Goal: Information Seeking & Learning: Find specific fact

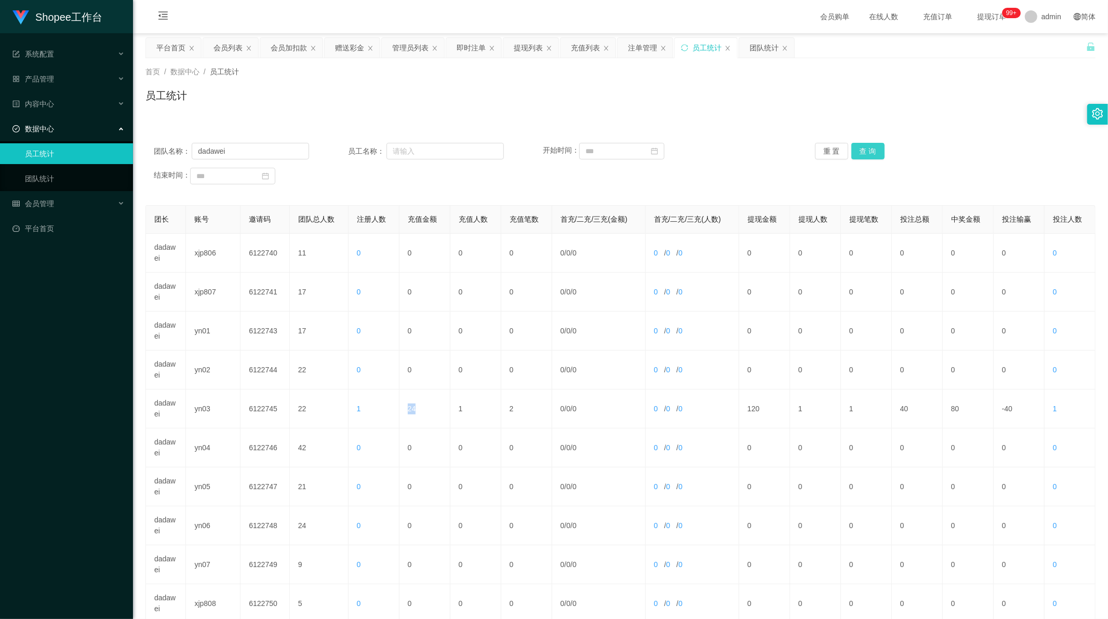
scroll to position [1, 0]
click at [871, 156] on button "查 询" at bounding box center [867, 151] width 33 height 17
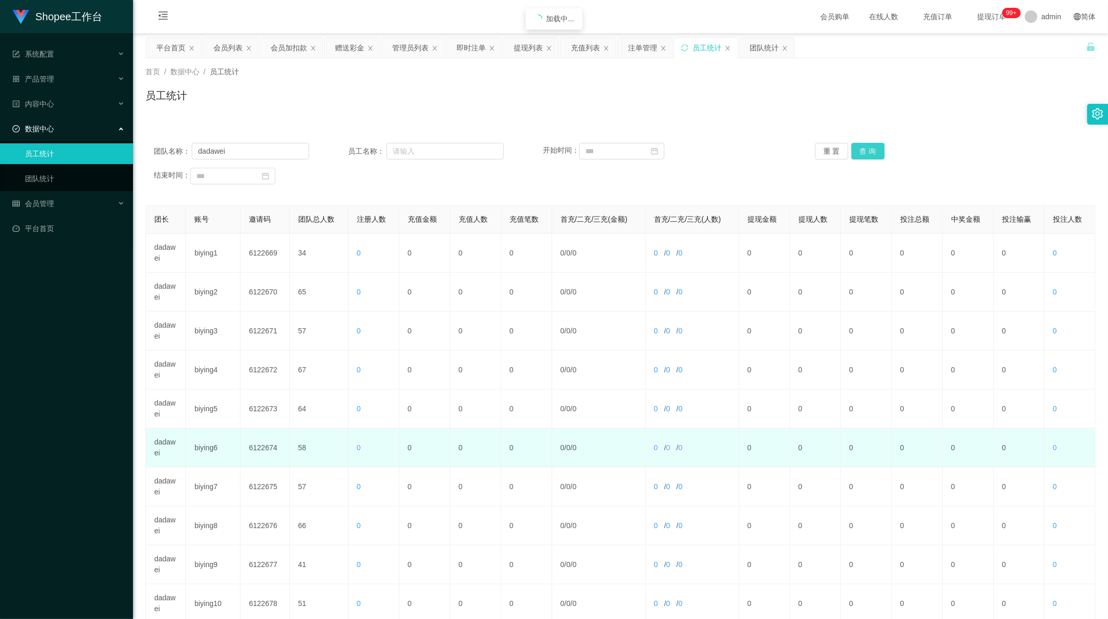
scroll to position [99, 0]
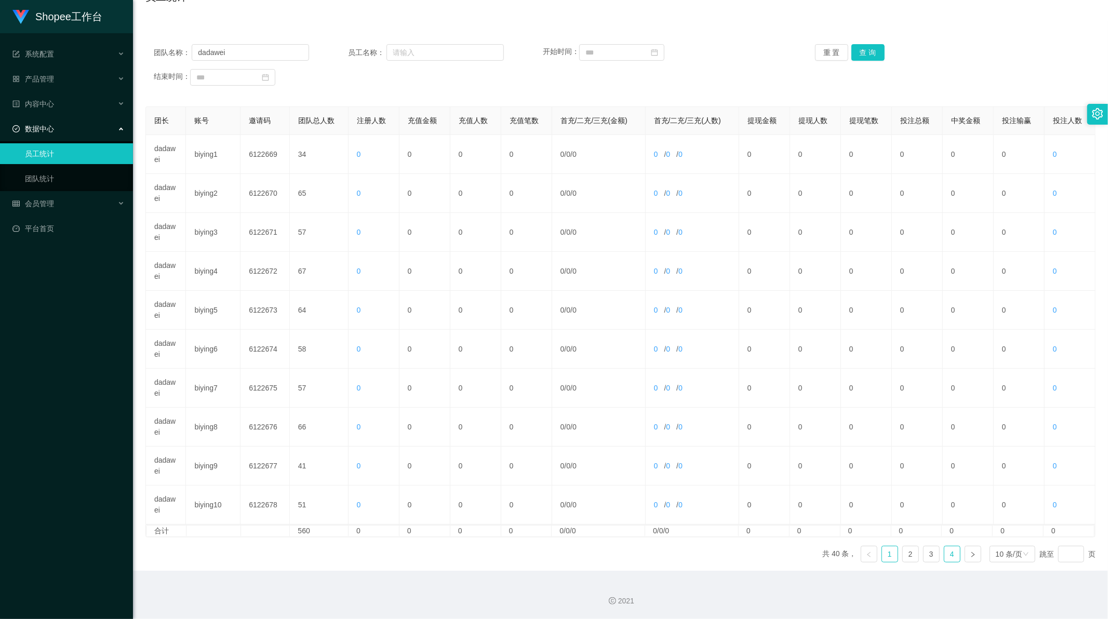
click at [950, 555] on link "4" at bounding box center [952, 554] width 16 height 16
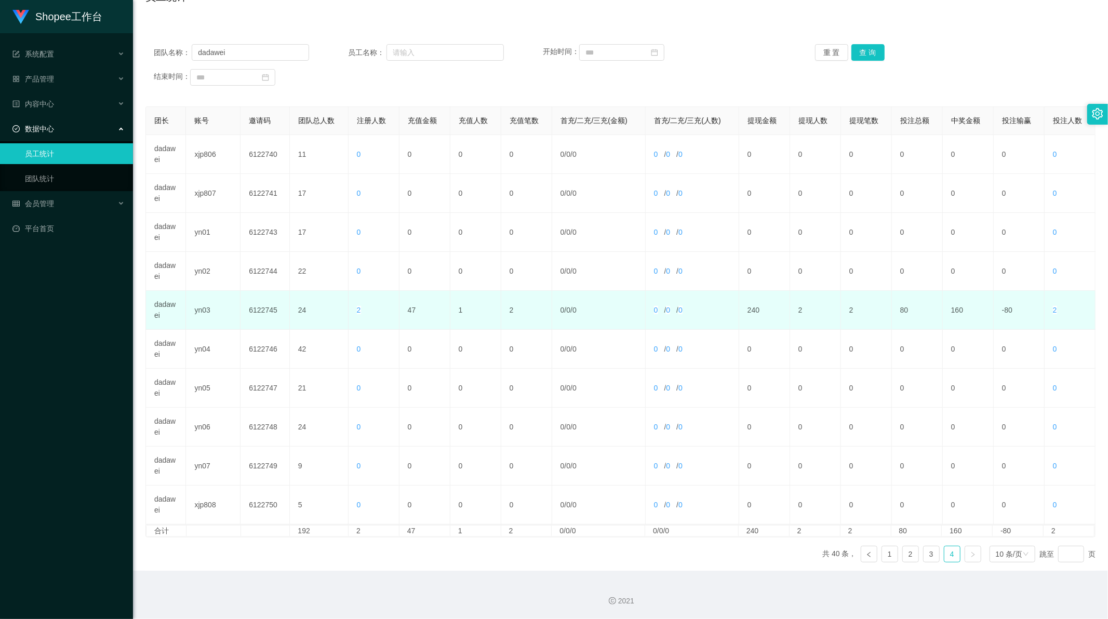
click at [404, 304] on td "47" at bounding box center [424, 310] width 51 height 39
copy td "47"
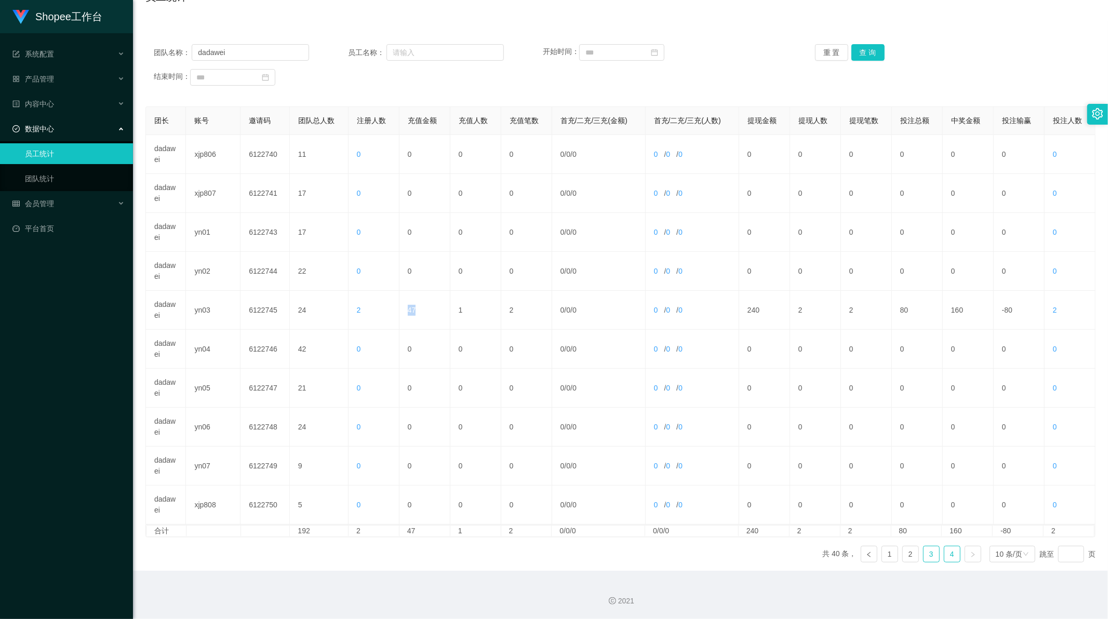
click at [929, 556] on link "3" at bounding box center [931, 554] width 16 height 16
click at [244, 56] on input "dadawei" at bounding box center [250, 52] width 117 height 17
click at [866, 50] on button "查 询" at bounding box center [867, 52] width 33 height 17
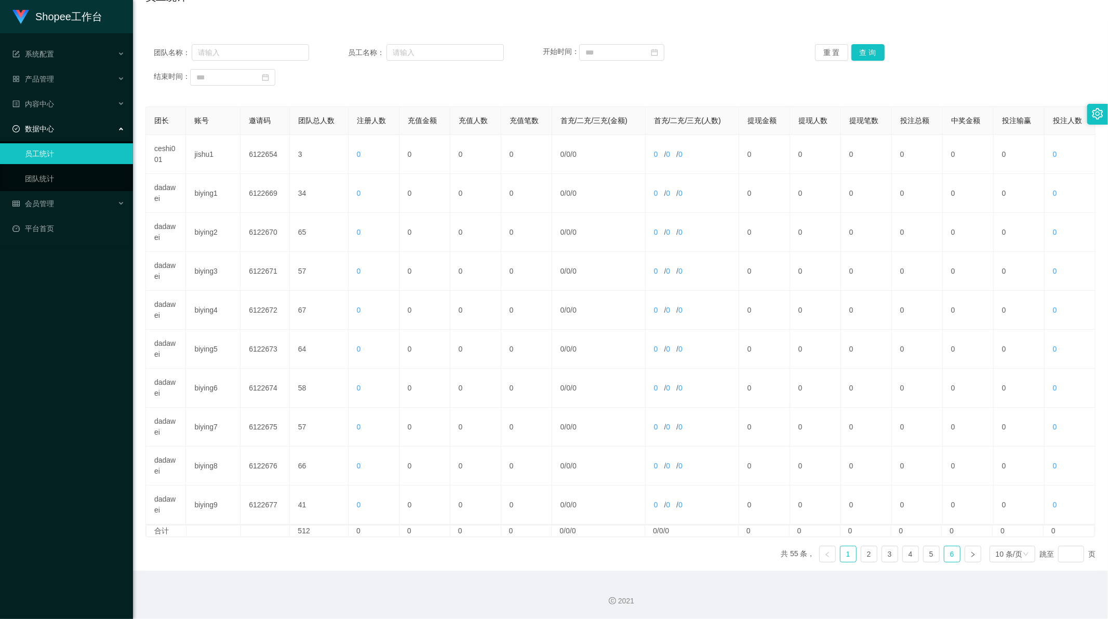
click at [946, 558] on link "6" at bounding box center [952, 554] width 16 height 16
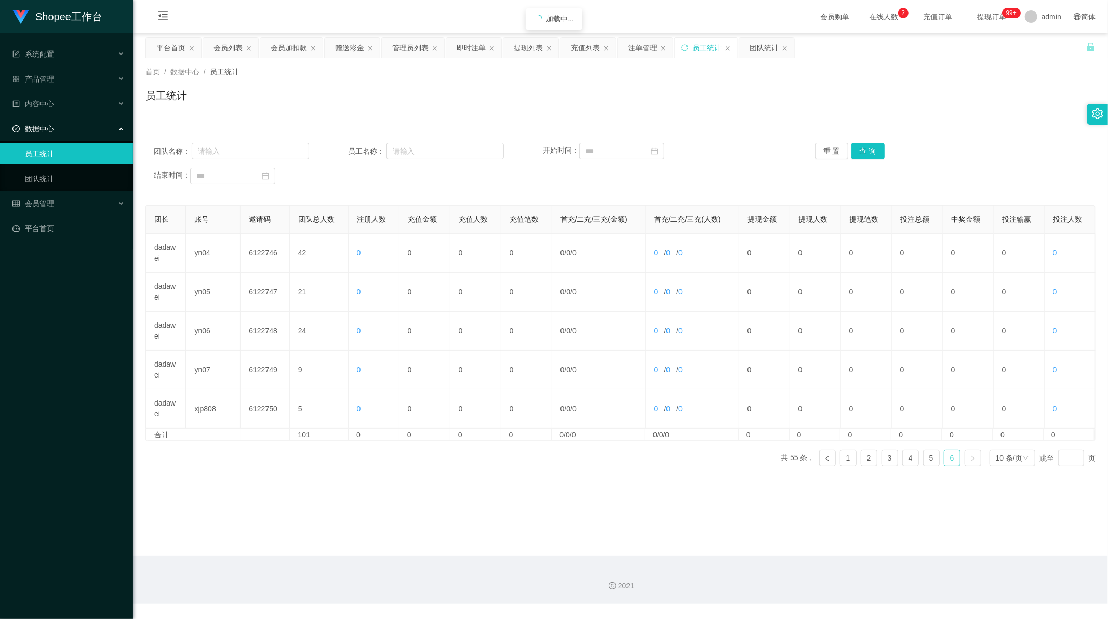
scroll to position [0, 0]
click at [923, 461] on link "5" at bounding box center [931, 458] width 16 height 16
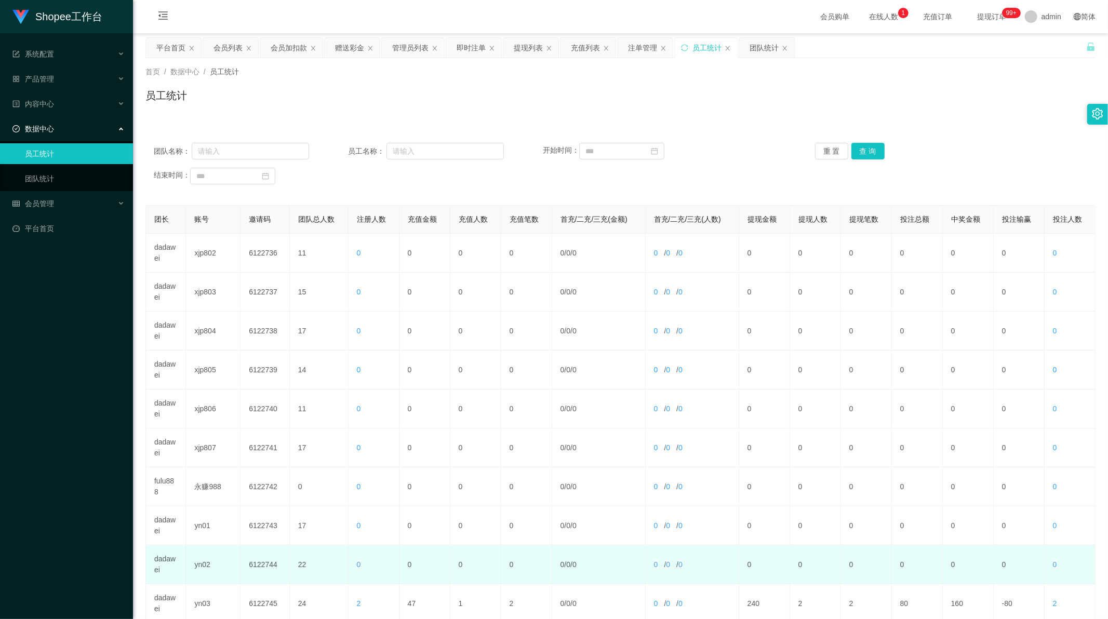
scroll to position [99, 0]
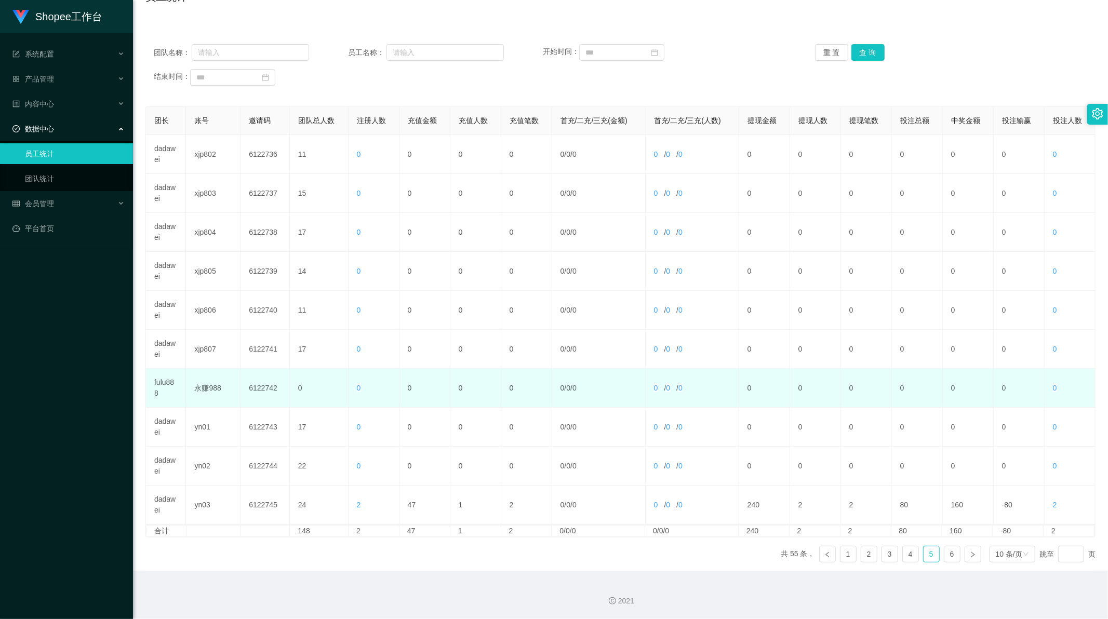
click at [159, 387] on td "fulu888" at bounding box center [166, 388] width 40 height 39
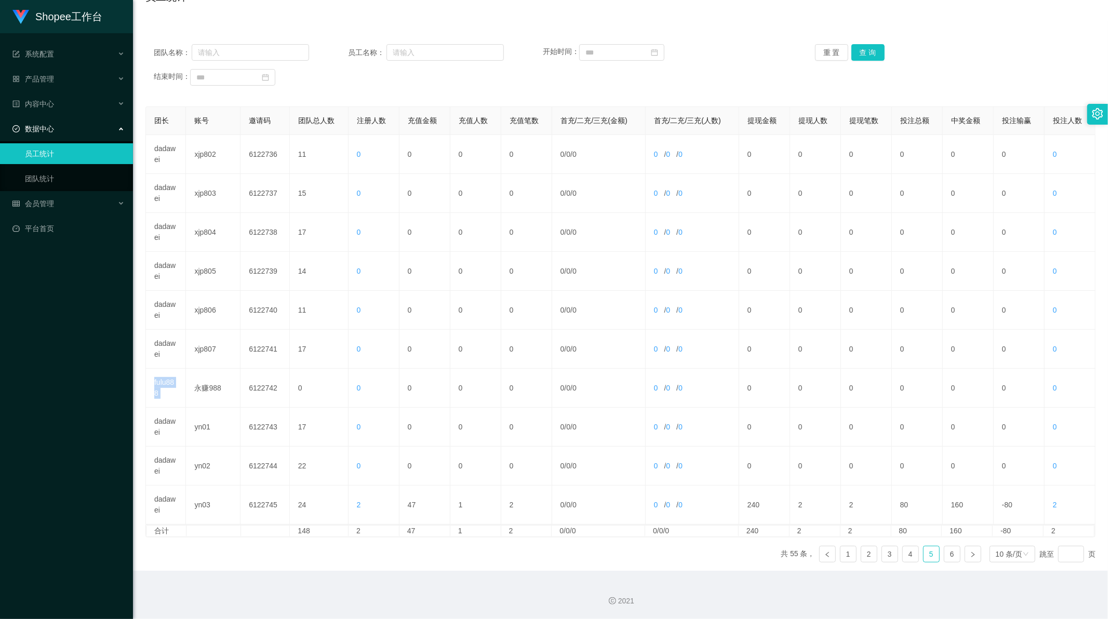
copy td "fulu888"
click at [236, 59] on input "text" at bounding box center [250, 52] width 117 height 17
paste input "fulu888"
type input "fulu888"
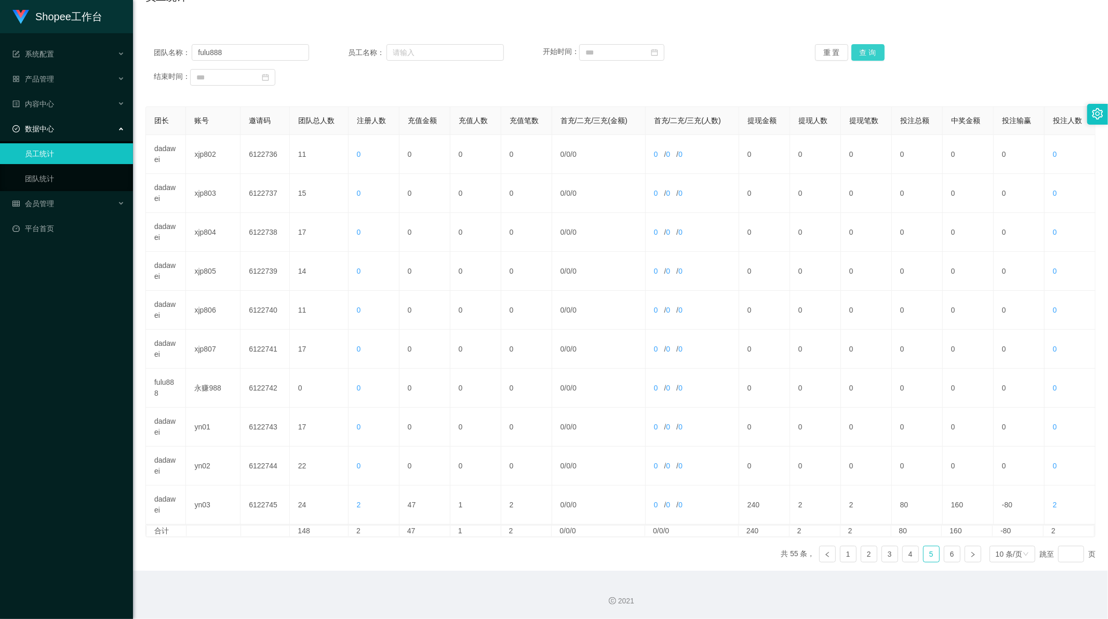
click at [864, 47] on button "查 询" at bounding box center [867, 52] width 33 height 17
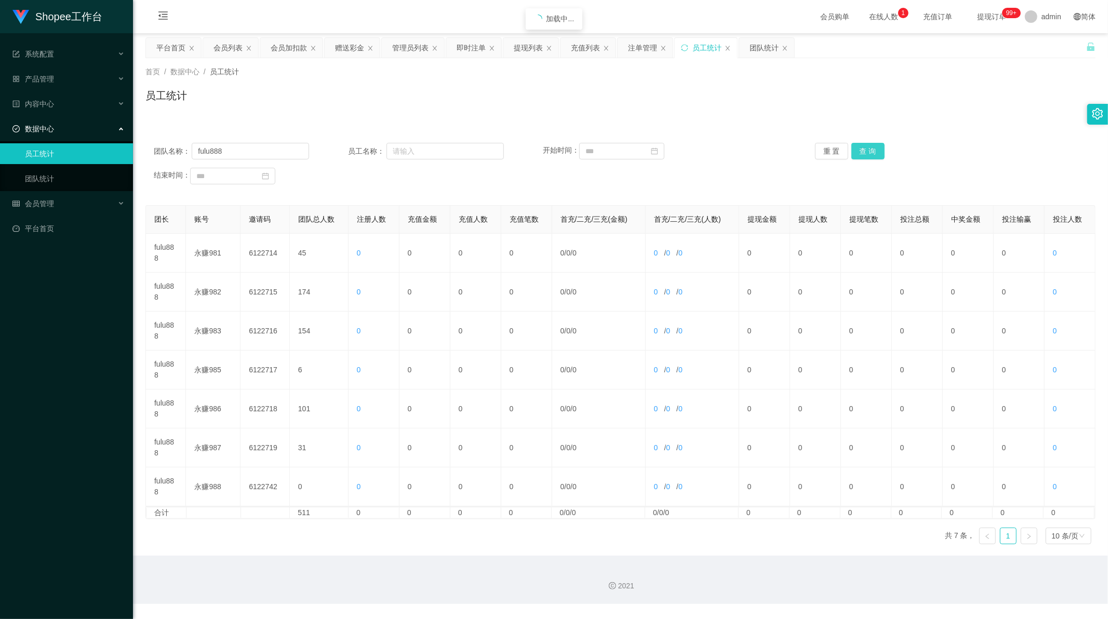
scroll to position [0, 0]
click at [227, 153] on input "fulu888" at bounding box center [250, 151] width 117 height 17
click at [868, 145] on button "查 询" at bounding box center [867, 151] width 33 height 17
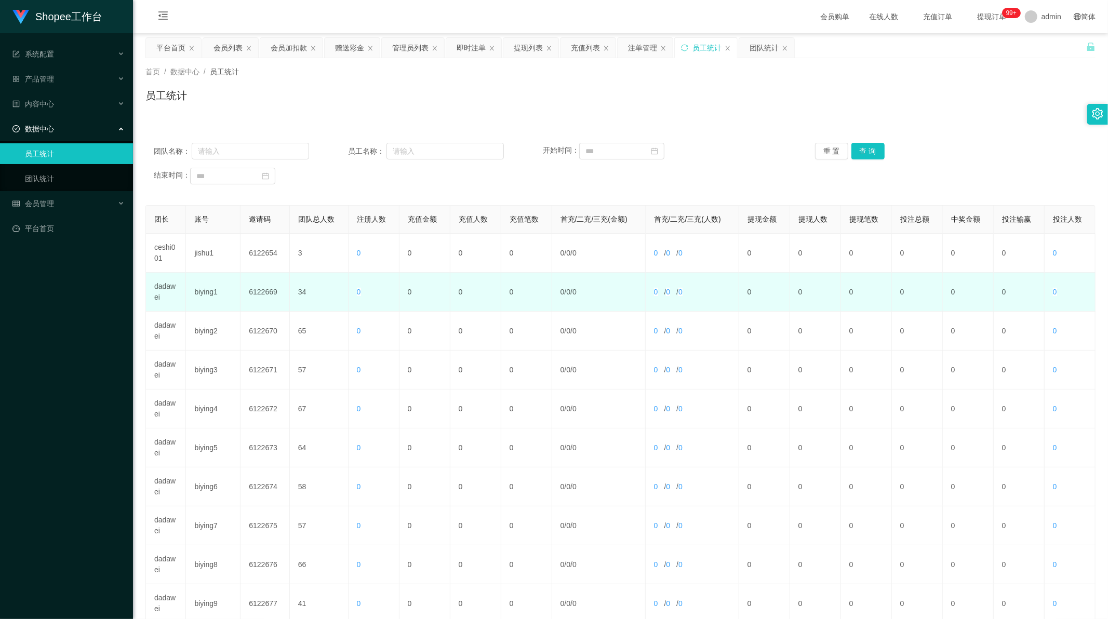
click at [157, 286] on td "dadawei" at bounding box center [166, 292] width 40 height 39
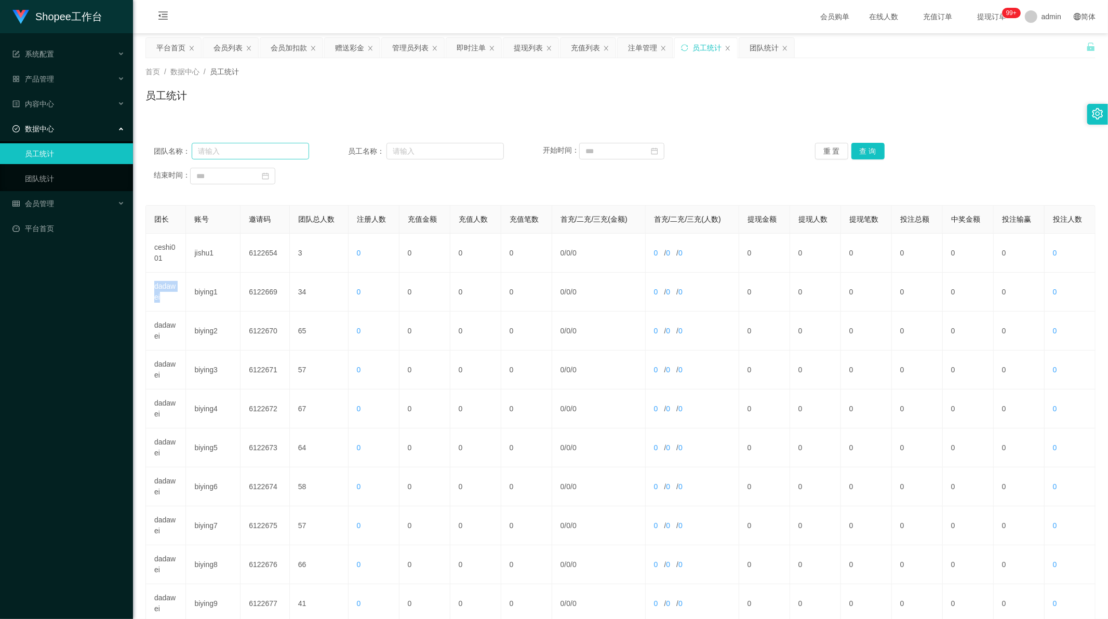
copy td "dadawei"
drag, startPoint x: 236, startPoint y: 155, endPoint x: 507, endPoint y: 157, distance: 271.1
click at [239, 156] on input "text" at bounding box center [250, 151] width 117 height 17
paste input "dadawei"
type input "dadawei"
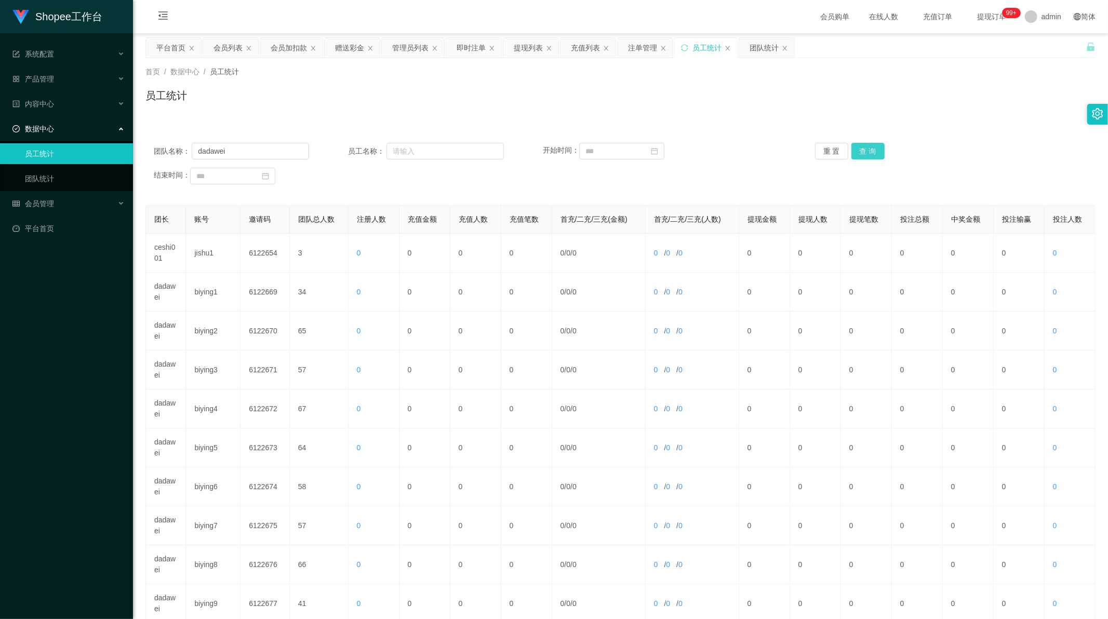
click at [875, 151] on button "查 询" at bounding box center [867, 151] width 33 height 17
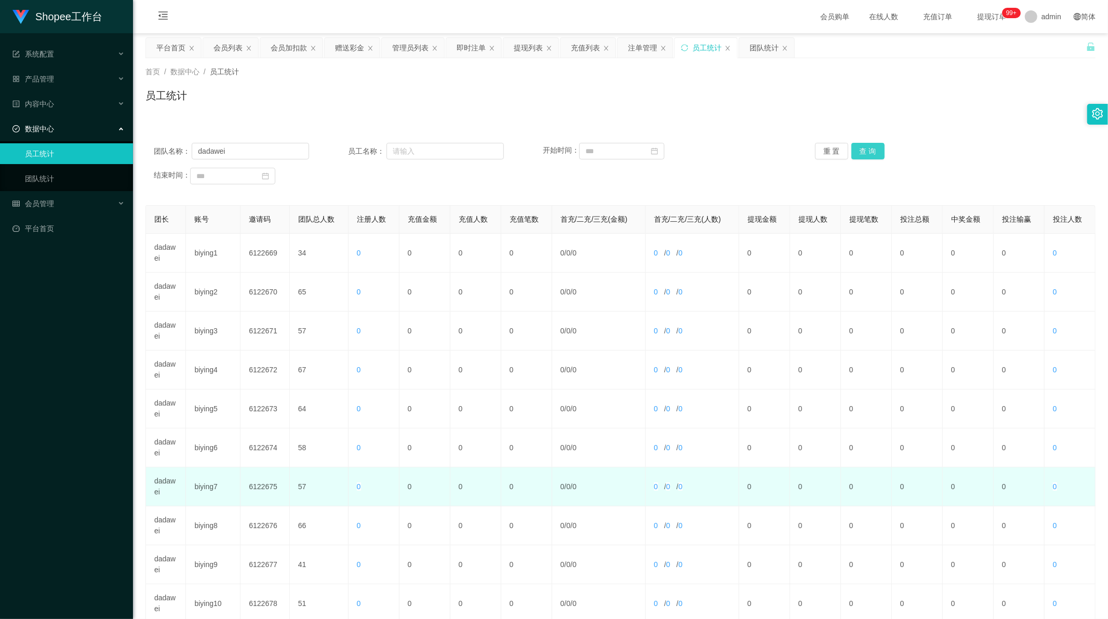
scroll to position [99, 0]
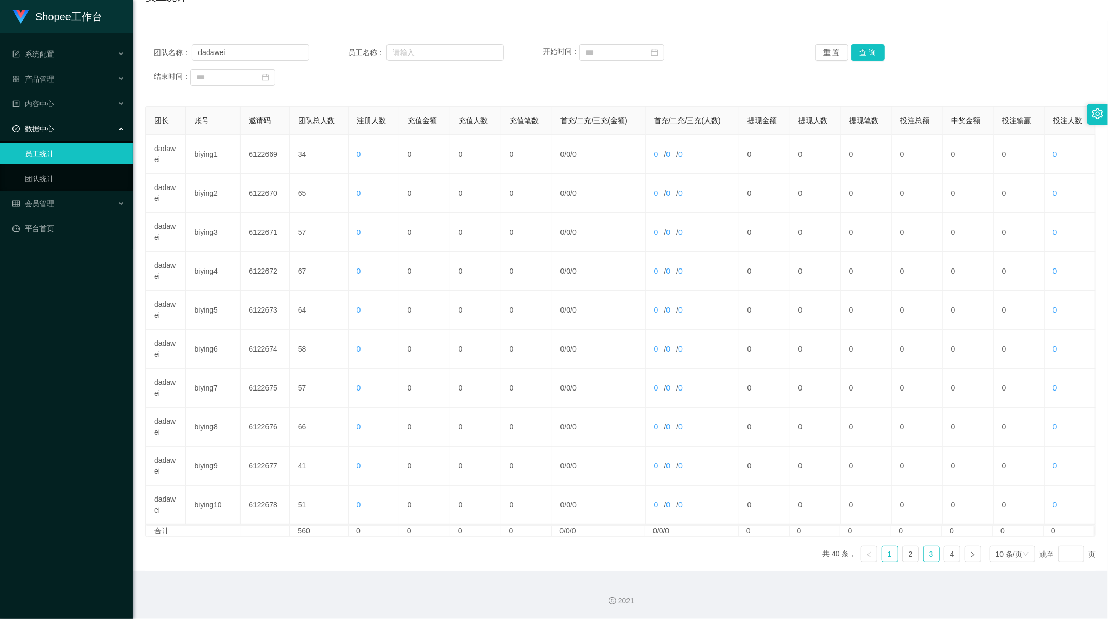
click at [923, 554] on link "3" at bounding box center [931, 554] width 16 height 16
click at [949, 556] on link "4" at bounding box center [952, 554] width 16 height 16
